Goal: Entertainment & Leisure: Browse casually

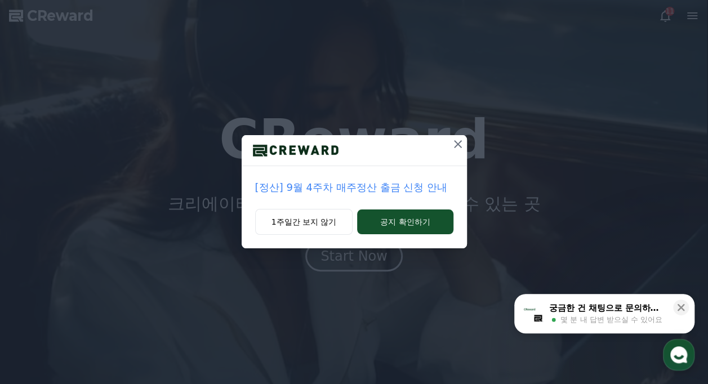
click at [461, 144] on icon at bounding box center [458, 144] width 14 height 14
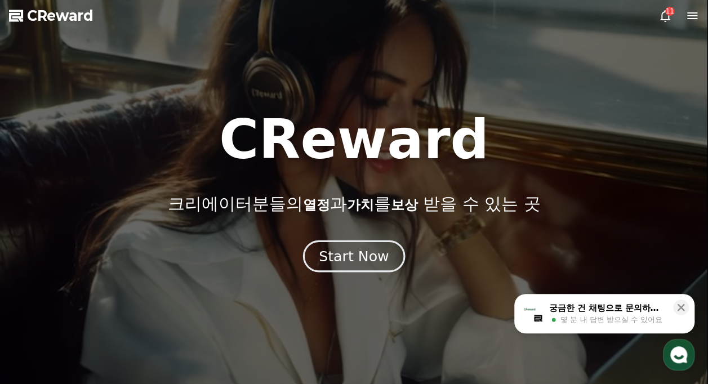
click at [376, 256] on div "Start Now" at bounding box center [354, 256] width 70 height 19
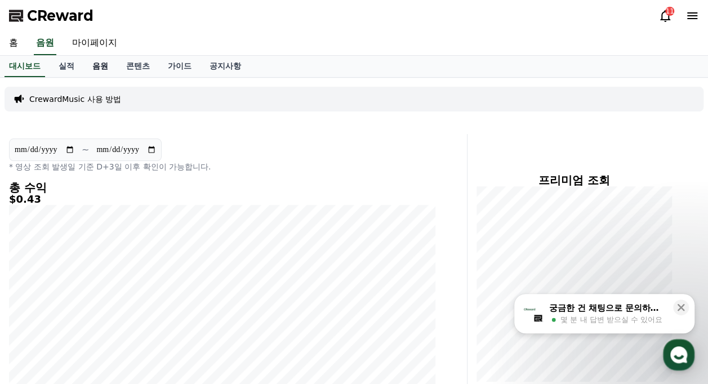
click at [101, 66] on link "음원" at bounding box center [100, 66] width 34 height 21
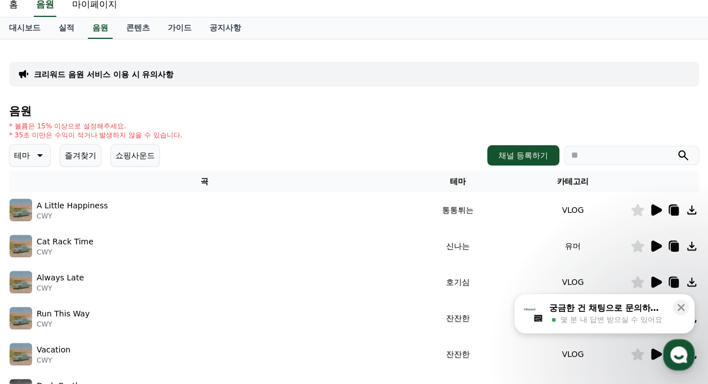
scroll to position [56, 0]
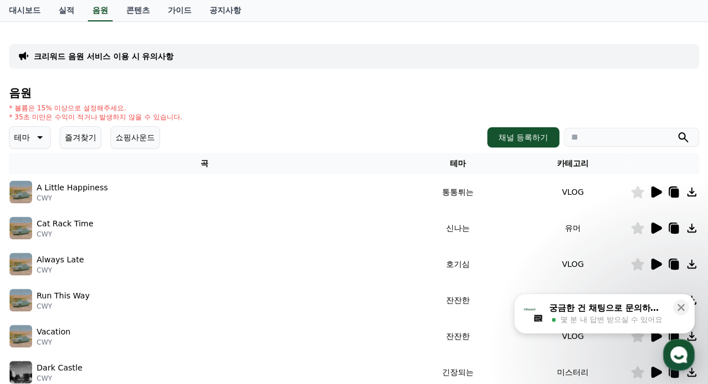
click at [43, 127] on button "테마" at bounding box center [30, 137] width 42 height 23
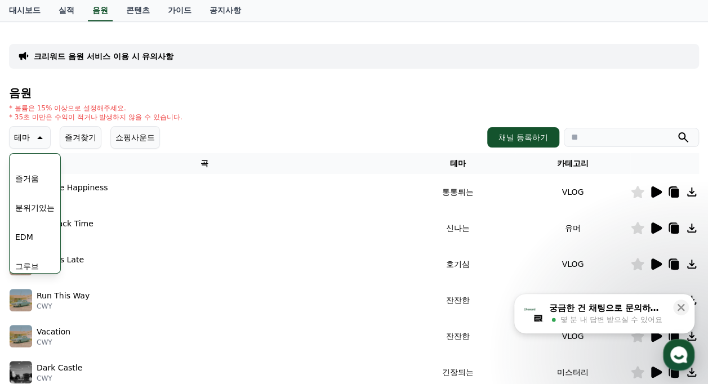
scroll to position [225, 0]
click at [42, 177] on button "웅장한" at bounding box center [27, 176] width 33 height 25
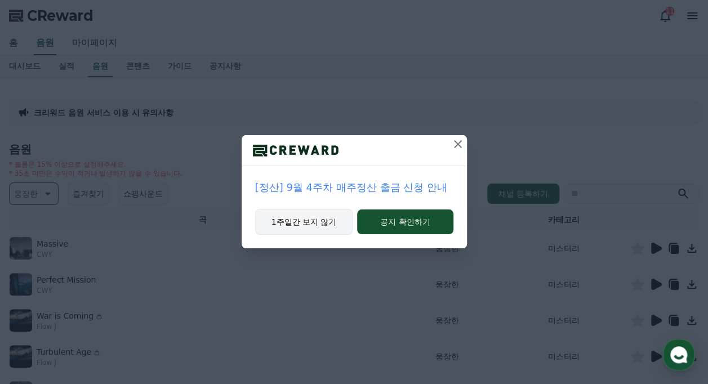
click at [307, 220] on button "1주일간 보지 않기" at bounding box center [304, 222] width 98 height 26
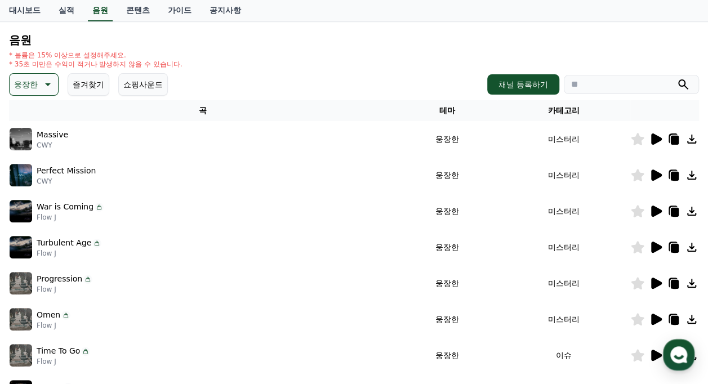
scroll to position [113, 0]
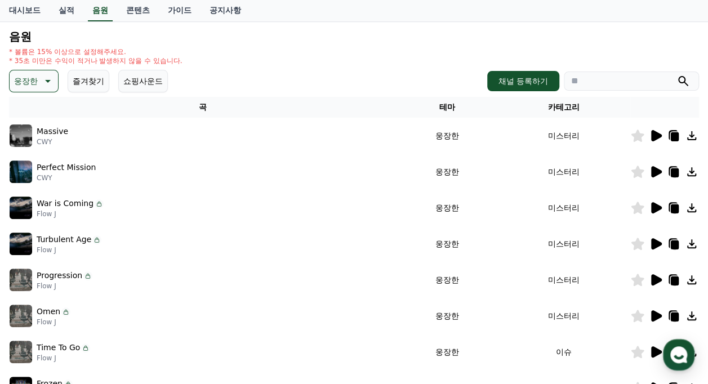
click at [650, 134] on icon at bounding box center [656, 136] width 14 height 14
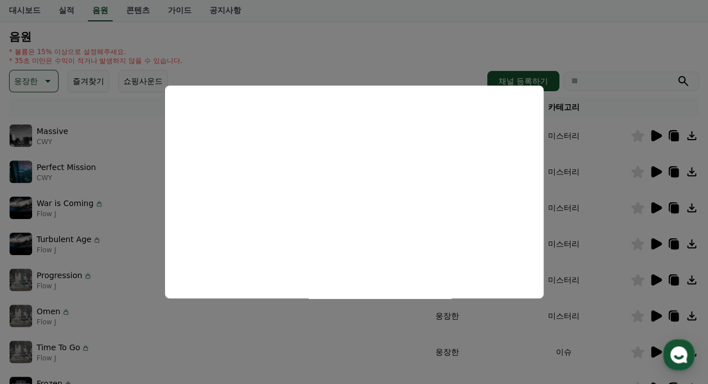
click at [657, 168] on button "close modal" at bounding box center [354, 192] width 708 height 384
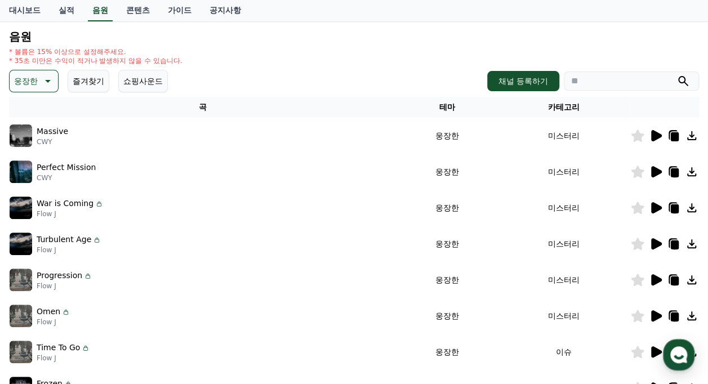
click at [659, 169] on icon at bounding box center [656, 172] width 14 height 14
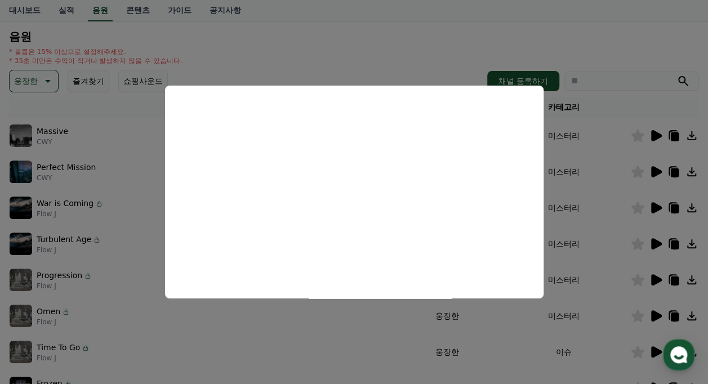
click at [371, 53] on button "close modal" at bounding box center [354, 192] width 708 height 384
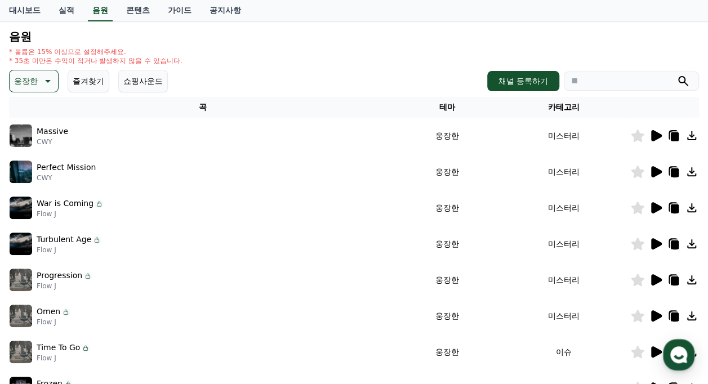
click at [678, 172] on icon at bounding box center [675, 172] width 8 height 9
